Goal: Register for event/course

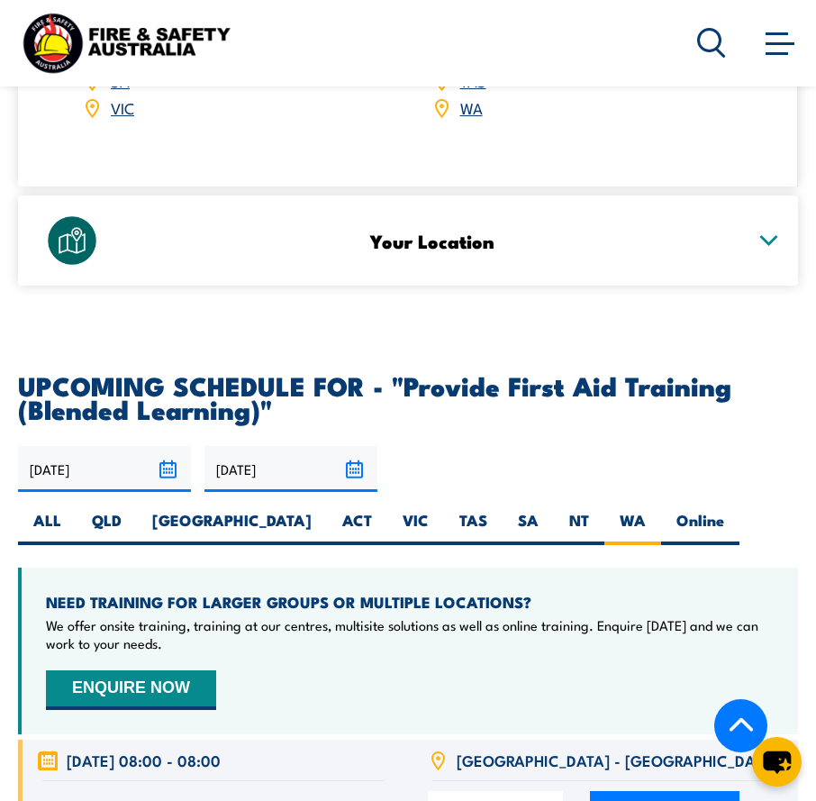
scroll to position [3551, 0]
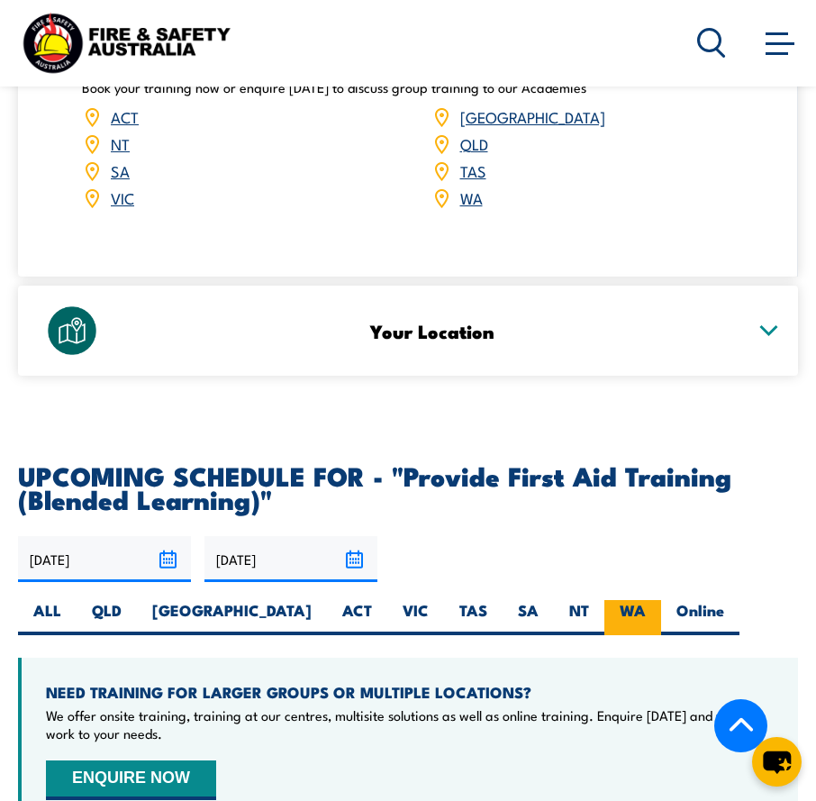
click at [605, 600] on label "WA" at bounding box center [633, 617] width 57 height 35
click at [646, 600] on input "WA" at bounding box center [652, 606] width 12 height 12
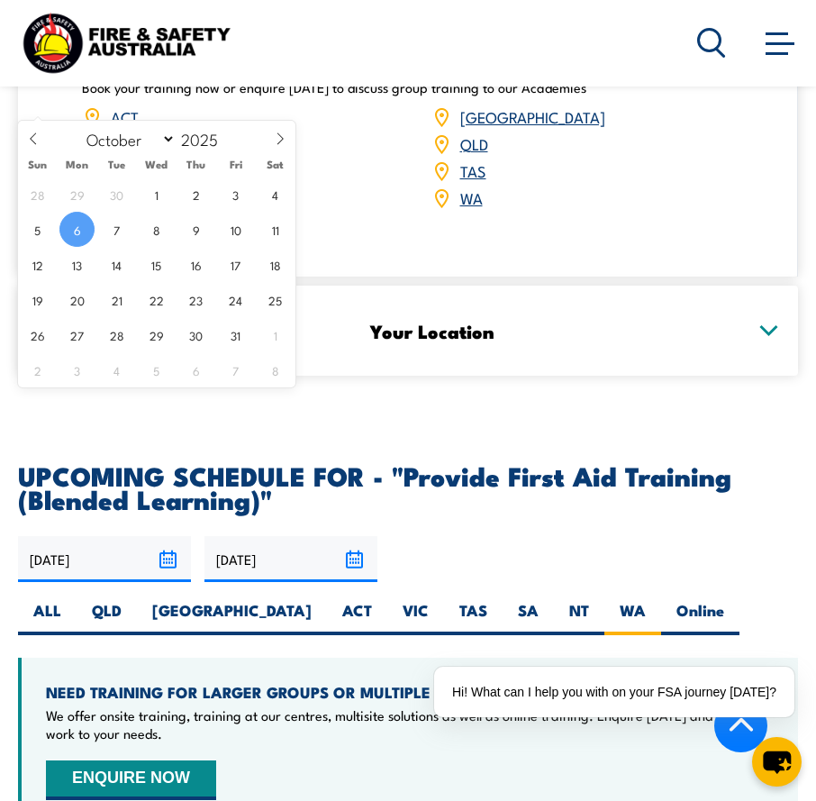
click at [165, 536] on input "06/10/2025" at bounding box center [104, 559] width 173 height 46
click at [122, 235] on span "7" at bounding box center [116, 229] width 35 height 35
type input "[DATE]"
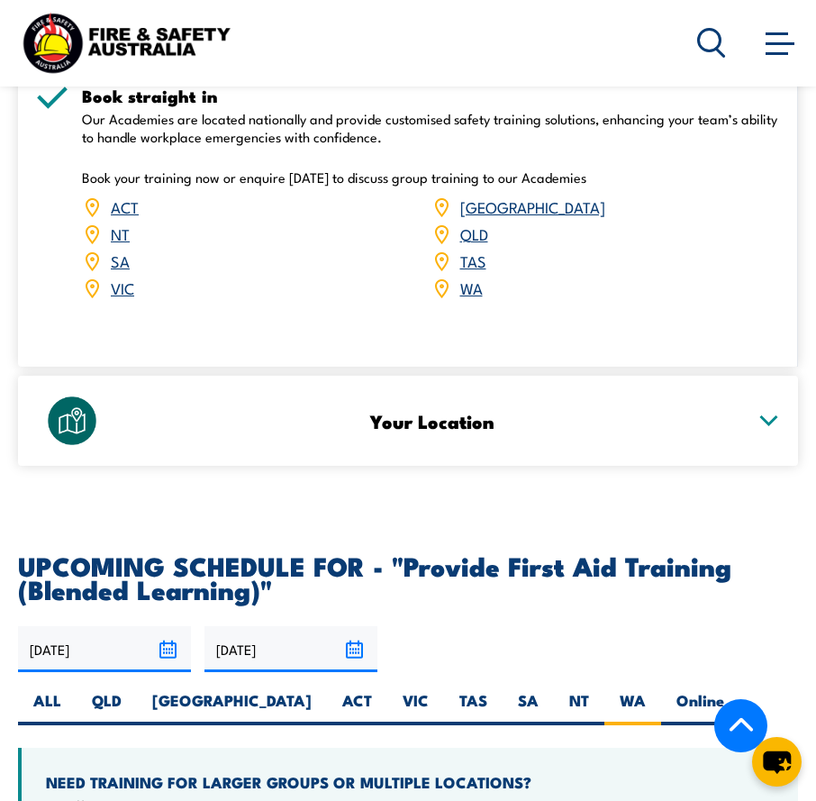
scroll to position [3731, 0]
